Goal: Task Accomplishment & Management: Use online tool/utility

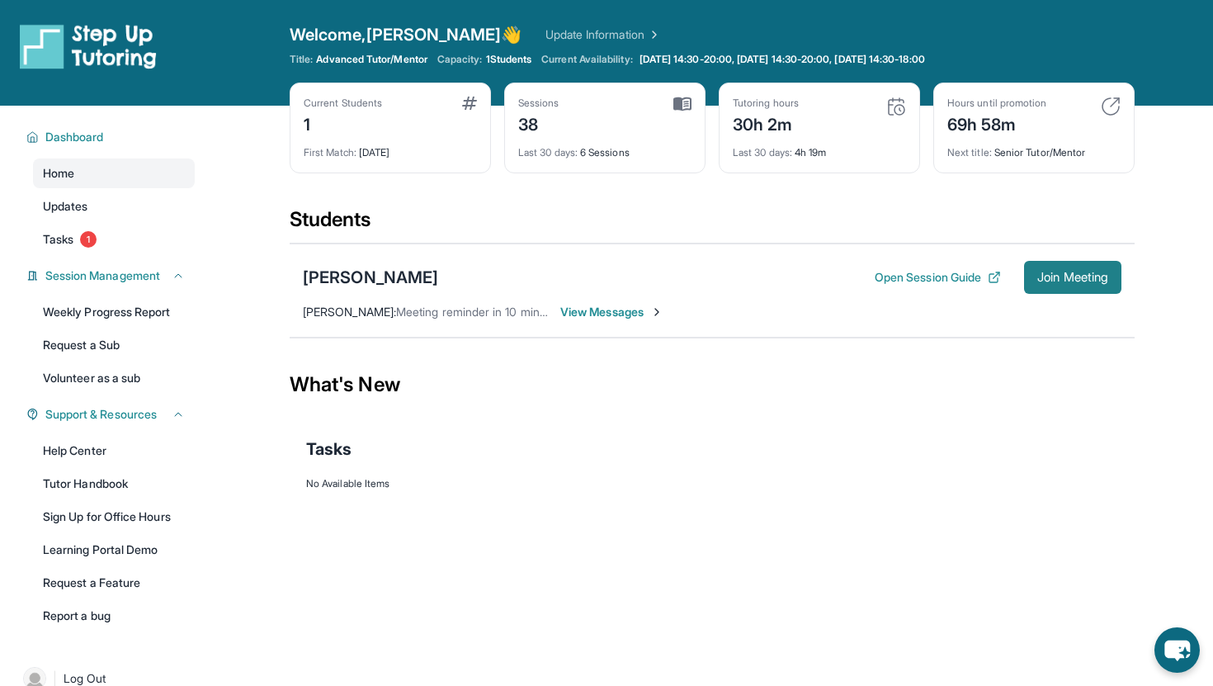
click at [1044, 272] on span "Join Meeting" at bounding box center [1072, 277] width 71 height 10
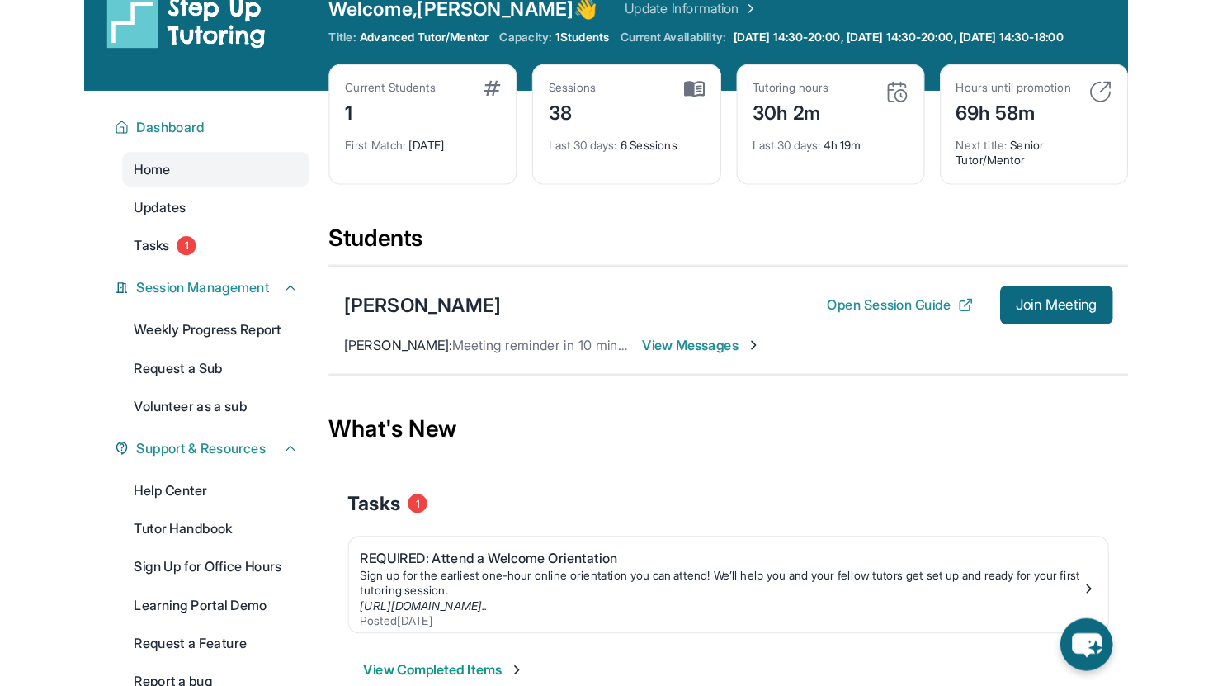
scroll to position [33, 0]
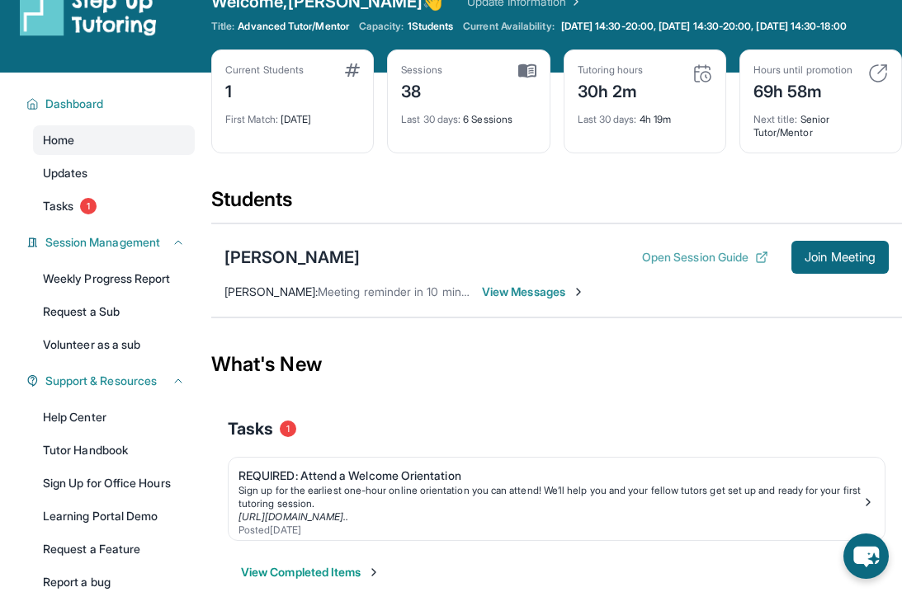
click at [731, 266] on button "Open Session Guide" at bounding box center [705, 257] width 126 height 17
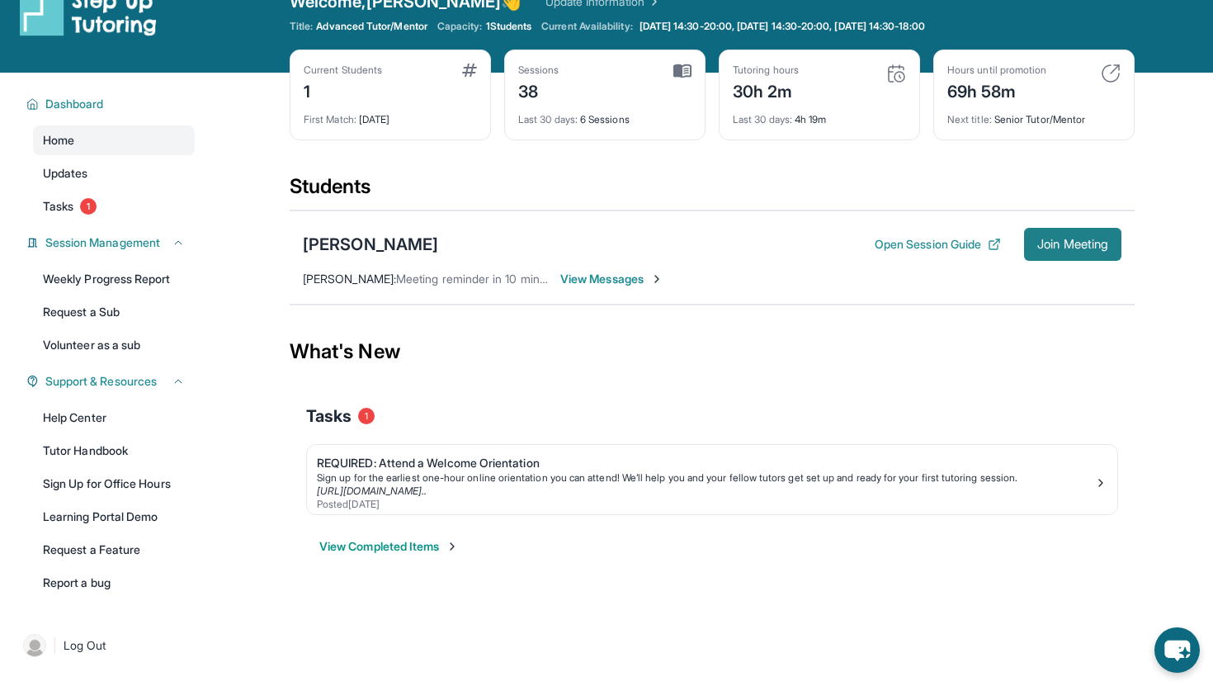
click at [1087, 252] on button "Join Meeting" at bounding box center [1072, 244] width 97 height 33
click at [111, 203] on link "Tasks 1" at bounding box center [114, 206] width 162 height 30
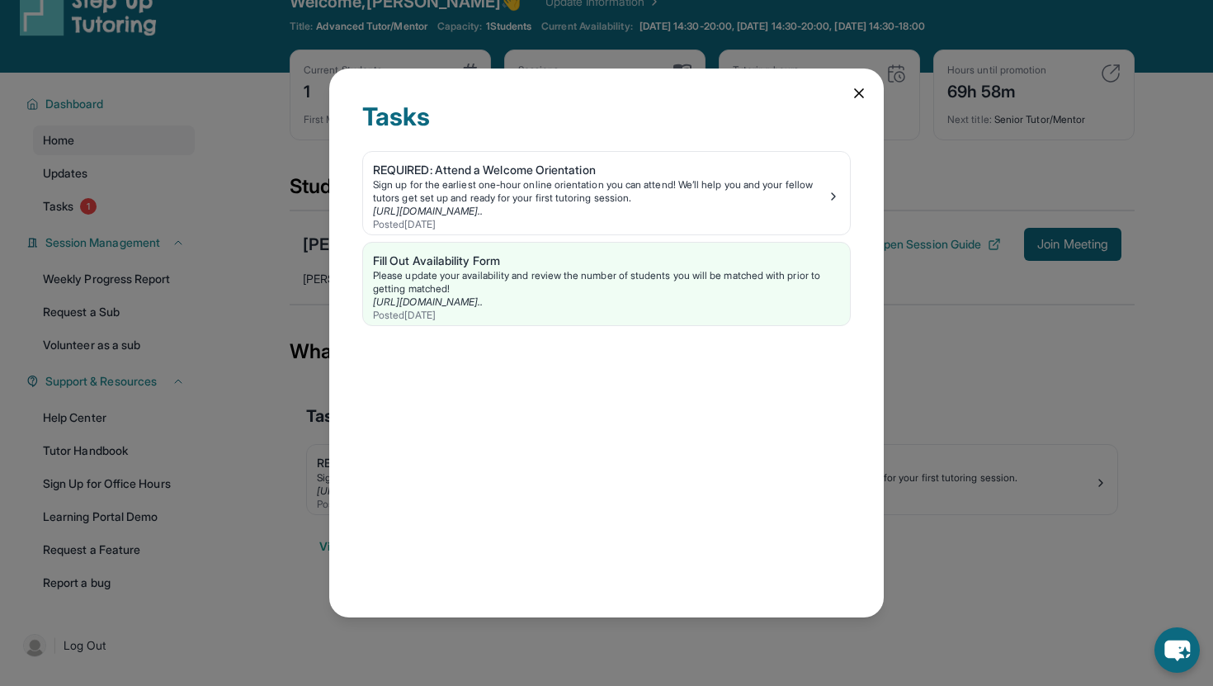
click at [864, 105] on div "Tasks REQUIRED: Attend a Welcome Orientation Sign up for the earliest one-hour …" at bounding box center [606, 342] width 554 height 549
click at [858, 100] on icon at bounding box center [859, 93] width 17 height 17
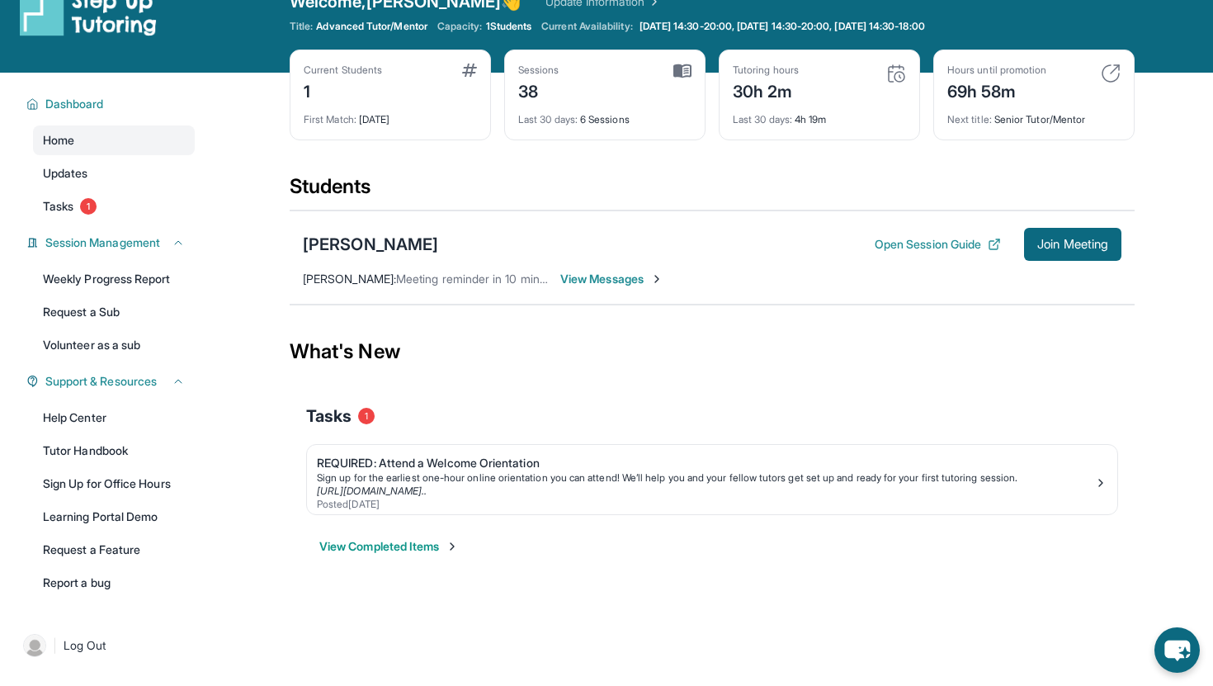
scroll to position [50, 0]
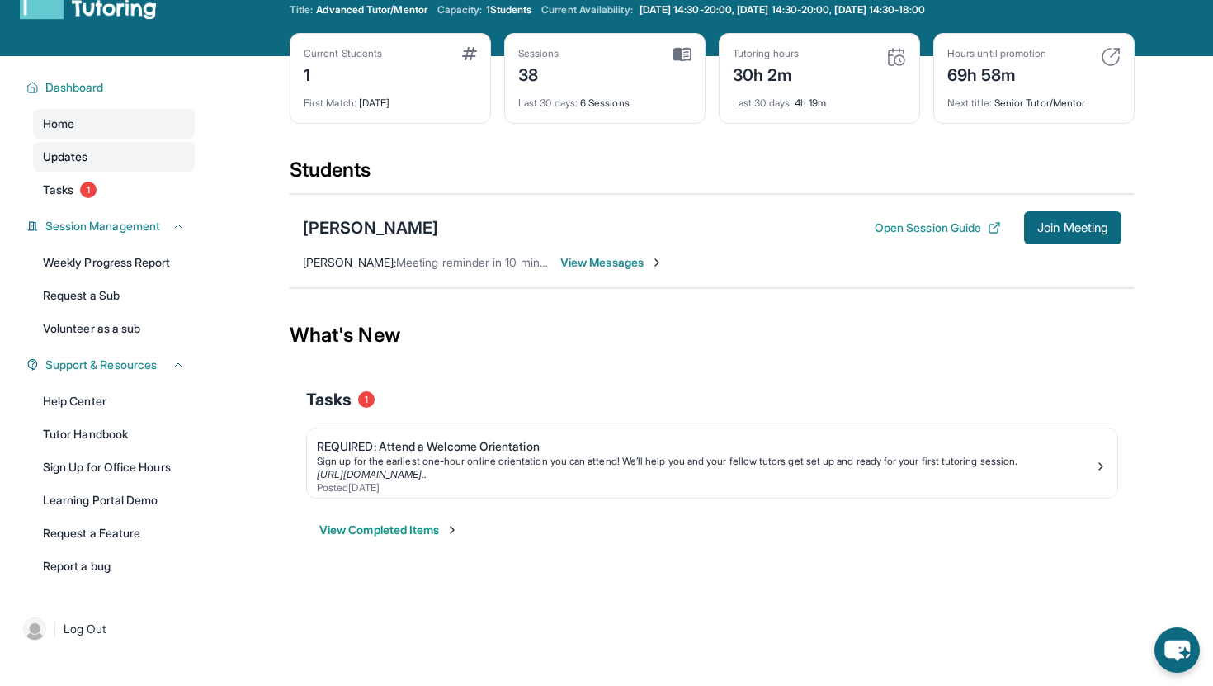
click at [102, 161] on link "Updates" at bounding box center [114, 157] width 162 height 30
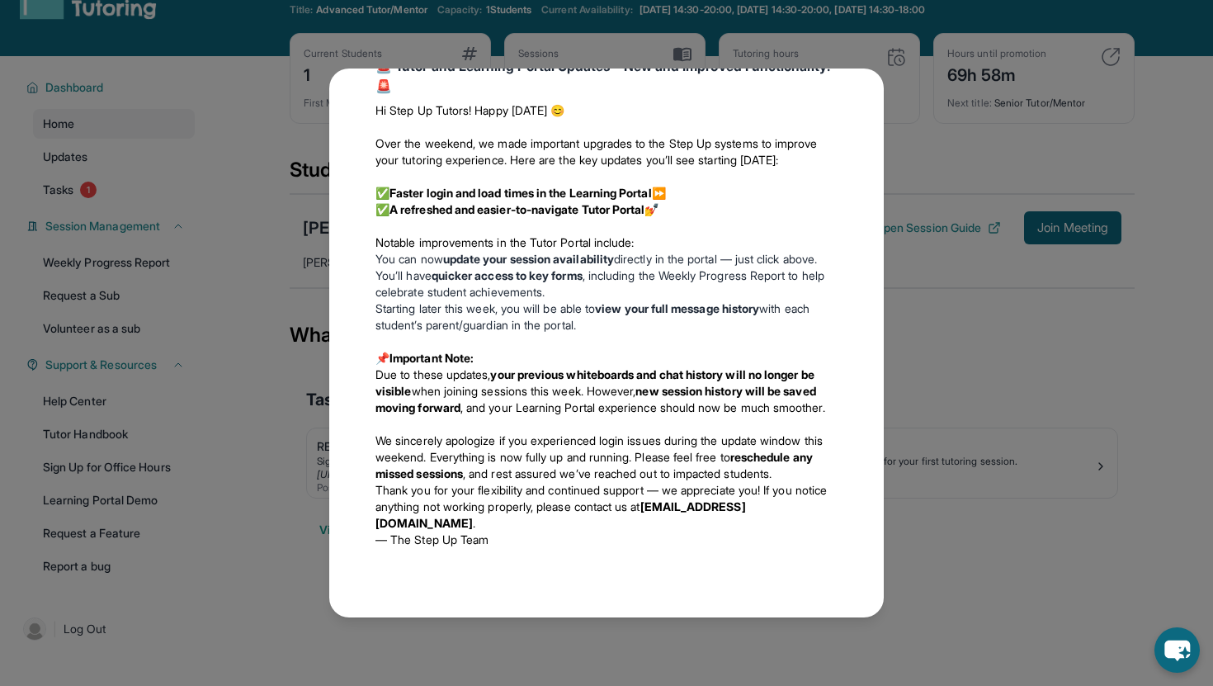
scroll to position [106, 0]
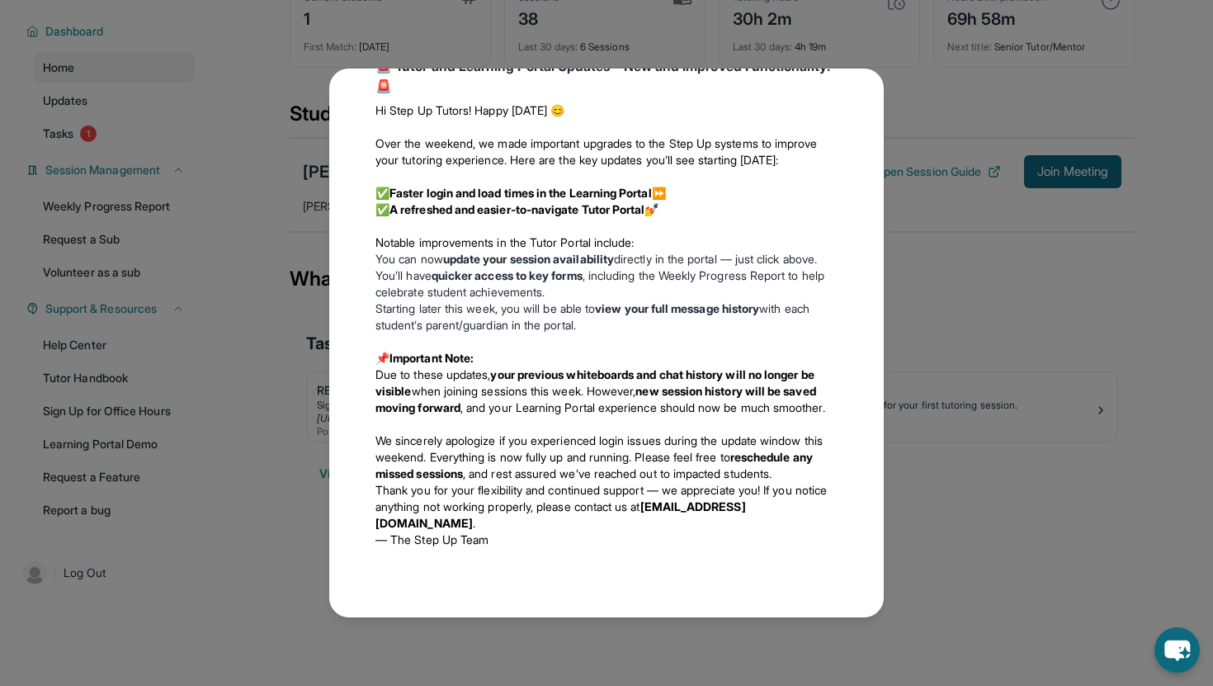
click at [862, 422] on div "Updates August 27th 📢 Exciting Fall 2025 Updates from Step Up Tutoring! We’ve g…" at bounding box center [606, 342] width 554 height 549
click at [1004, 412] on div "Updates August 27th 📢 Exciting Fall 2025 Updates from Step Up Tutoring! We’ve g…" at bounding box center [606, 343] width 1213 height 686
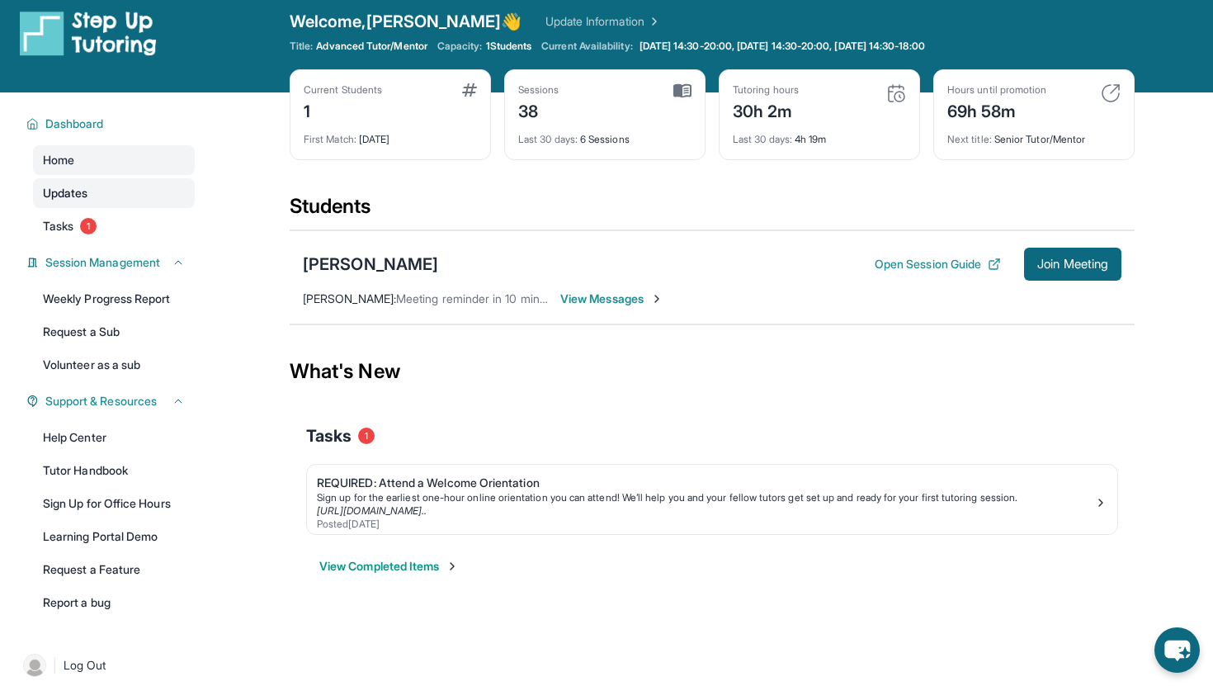
scroll to position [0, 0]
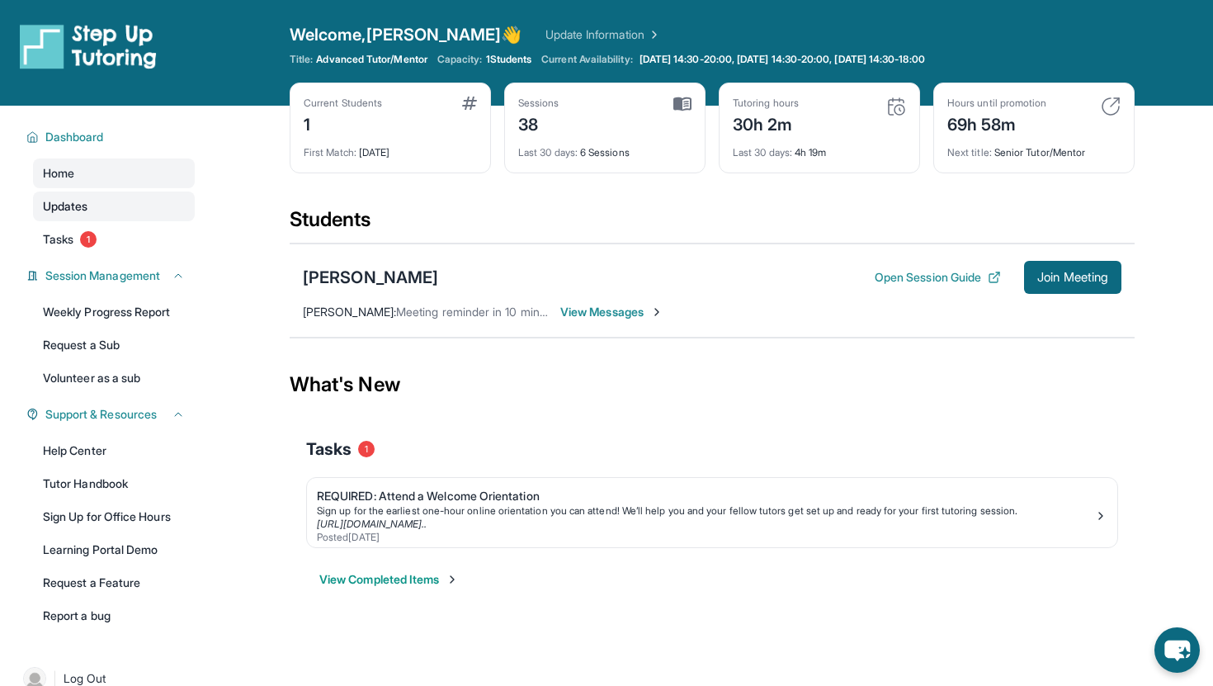
click at [111, 210] on link "Updates" at bounding box center [114, 206] width 162 height 30
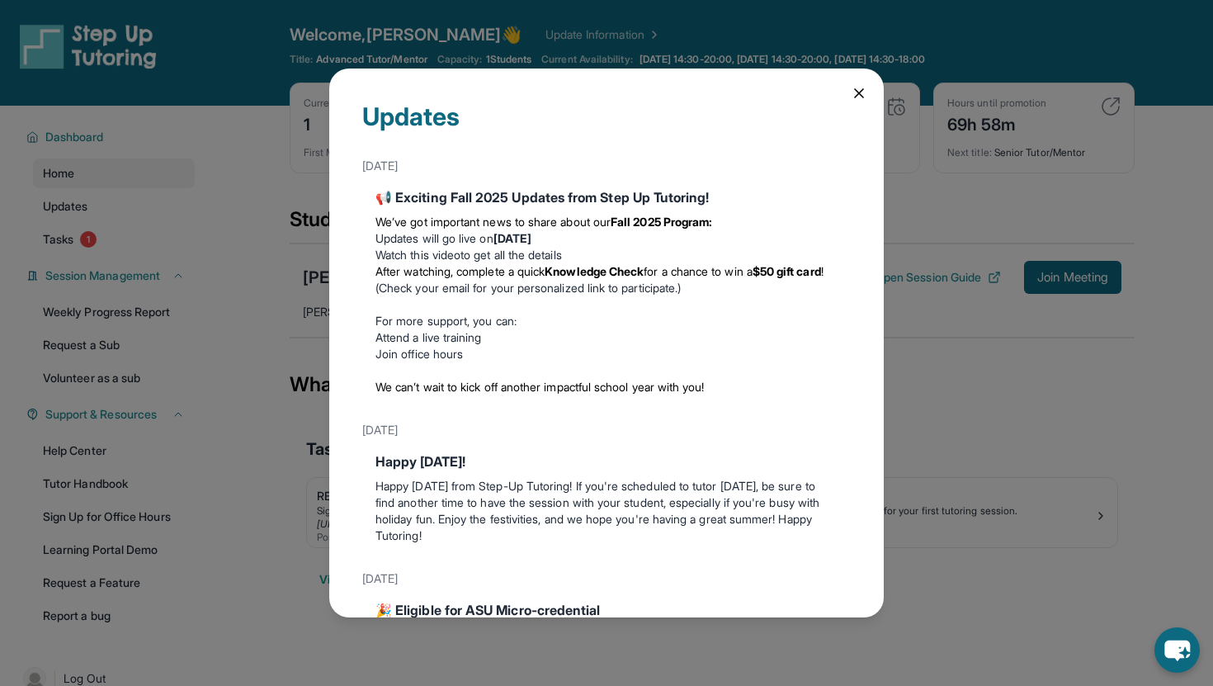
click at [860, 97] on icon at bounding box center [859, 93] width 17 height 17
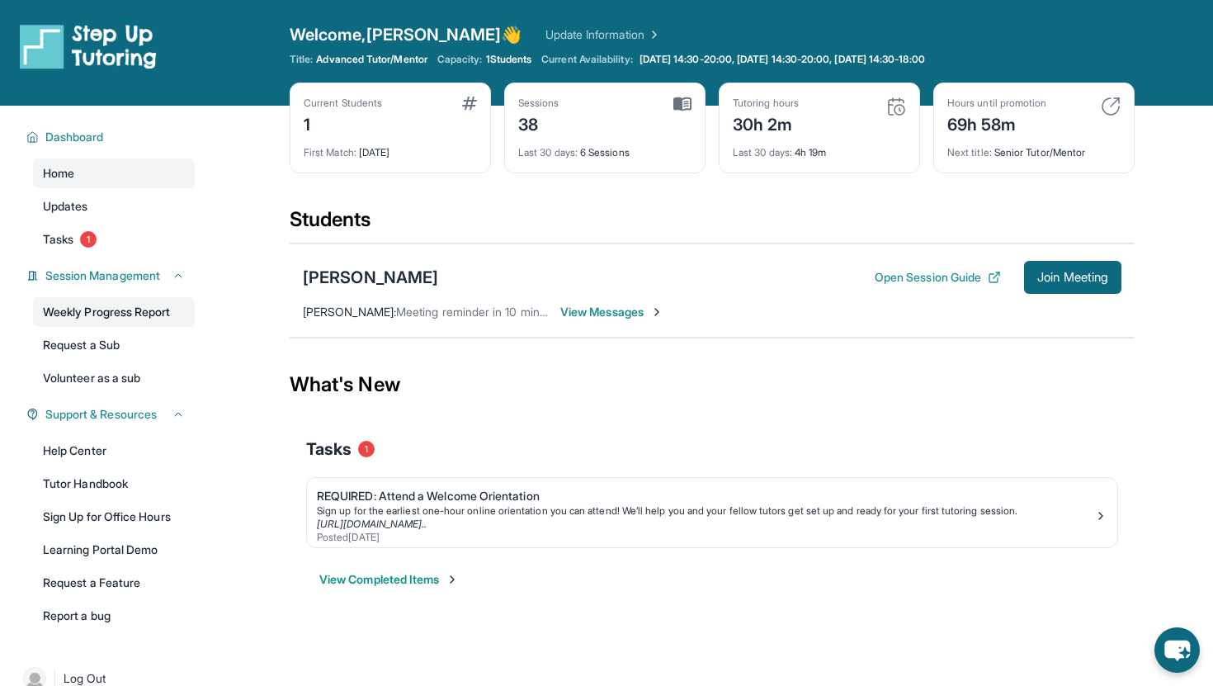
click at [139, 302] on link "Weekly Progress Report" at bounding box center [114, 312] width 162 height 30
